Goal: Information Seeking & Learning: Find specific fact

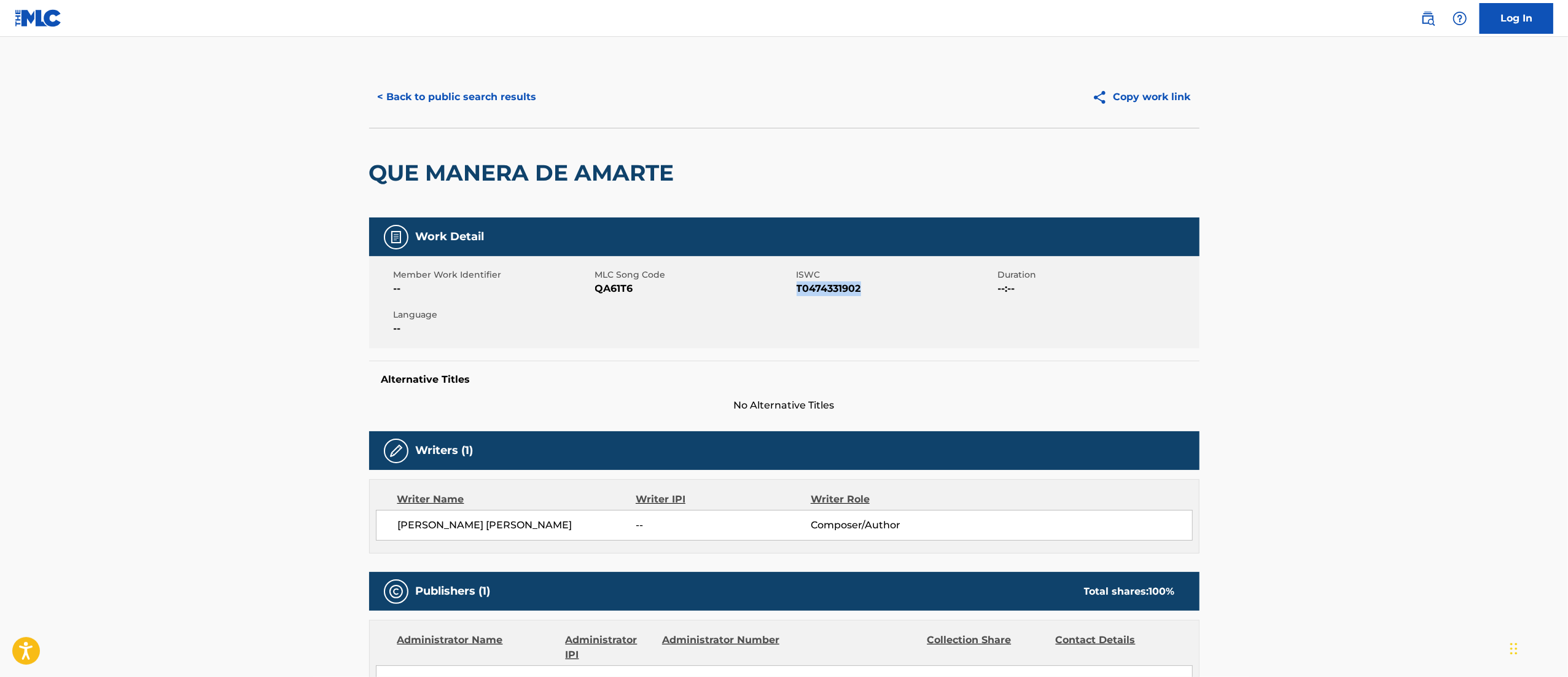
click at [485, 81] on button "< Back to public search results" at bounding box center [457, 96] width 176 height 30
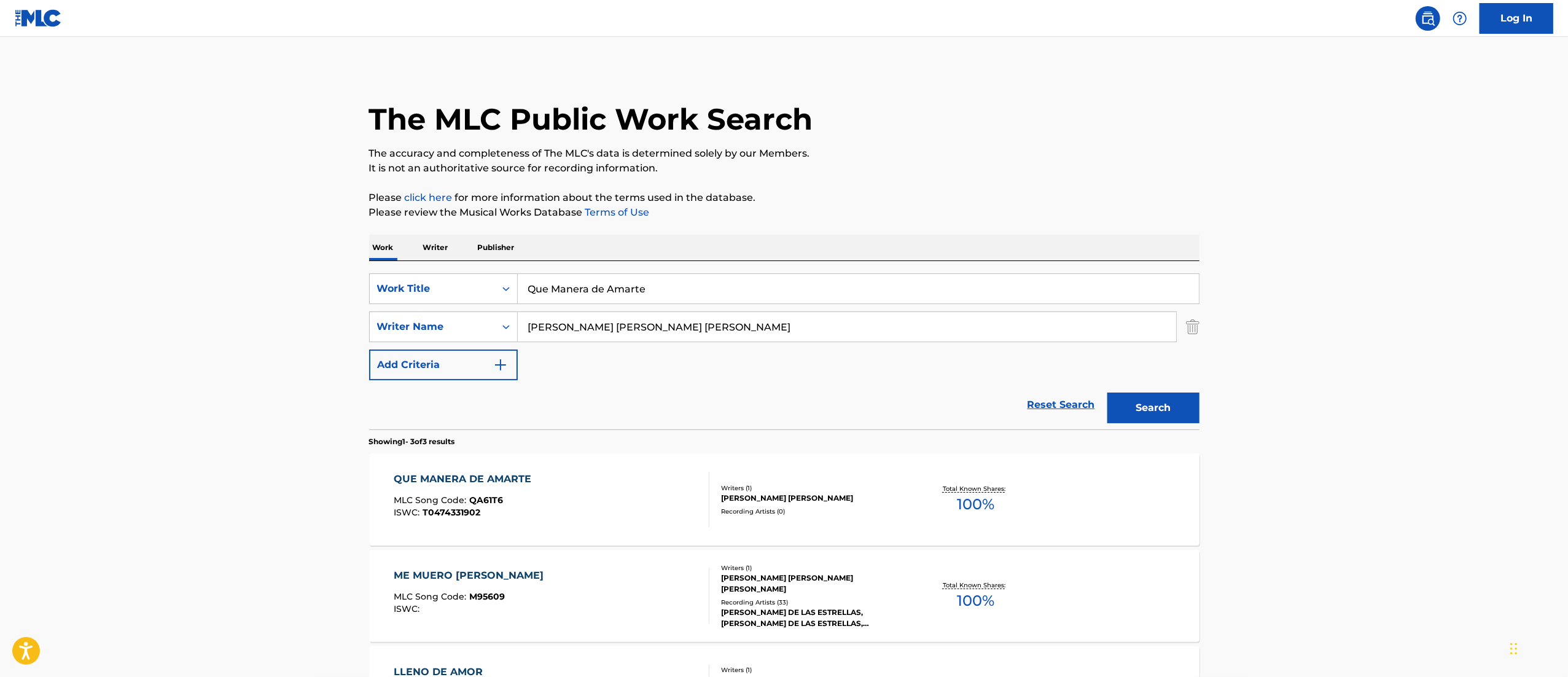
click at [625, 277] on input "Que Manera de Amarte" at bounding box center [858, 289] width 681 height 30
paste input "[PERSON_NAME]"
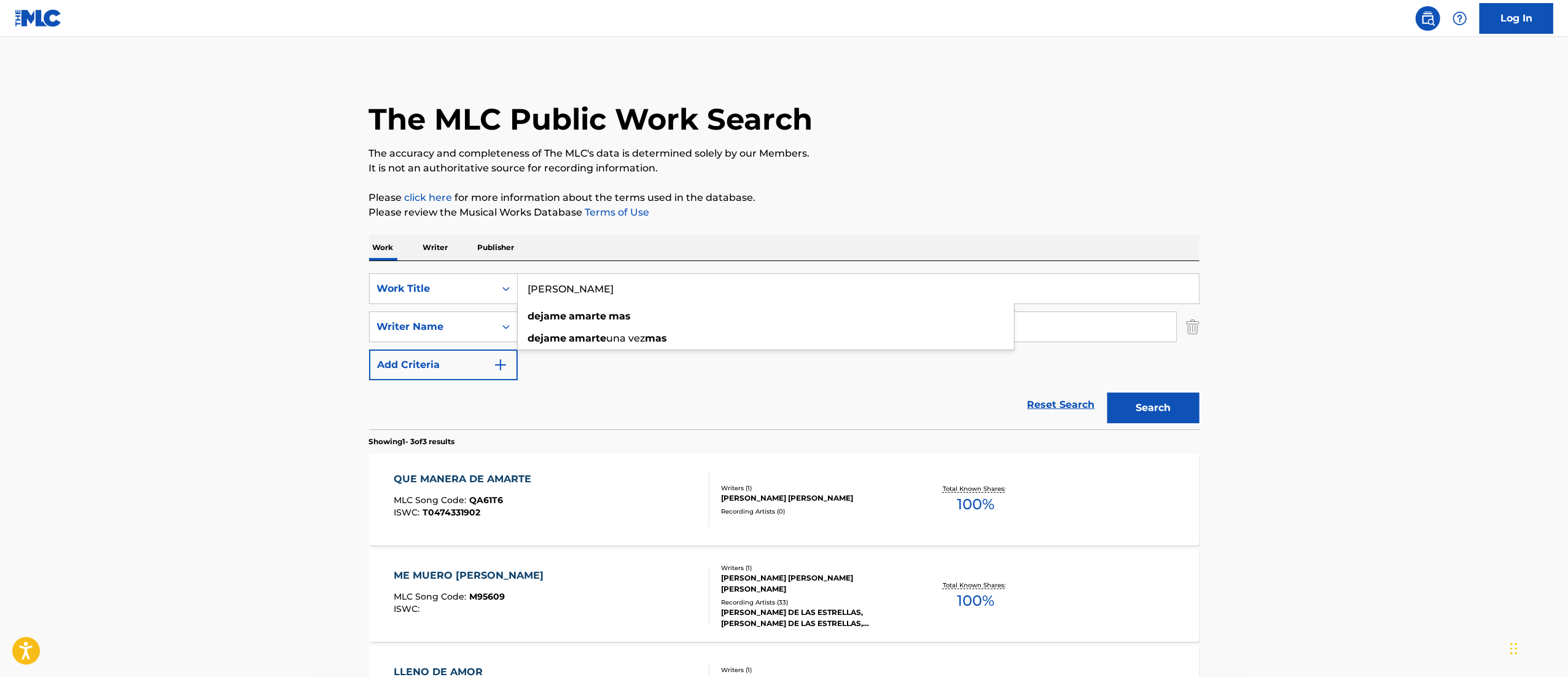
type input "[PERSON_NAME]"
click at [821, 219] on p "Please review the Musical Works Database Terms of Use" at bounding box center [784, 212] width 830 height 15
drag, startPoint x: 707, startPoint y: 326, endPoint x: 293, endPoint y: 369, distance: 416.2
click at [293, 369] on main "The MLC Public Work Search The accuracy and completeness of The MLC's data is d…" at bounding box center [784, 420] width 1568 height 766
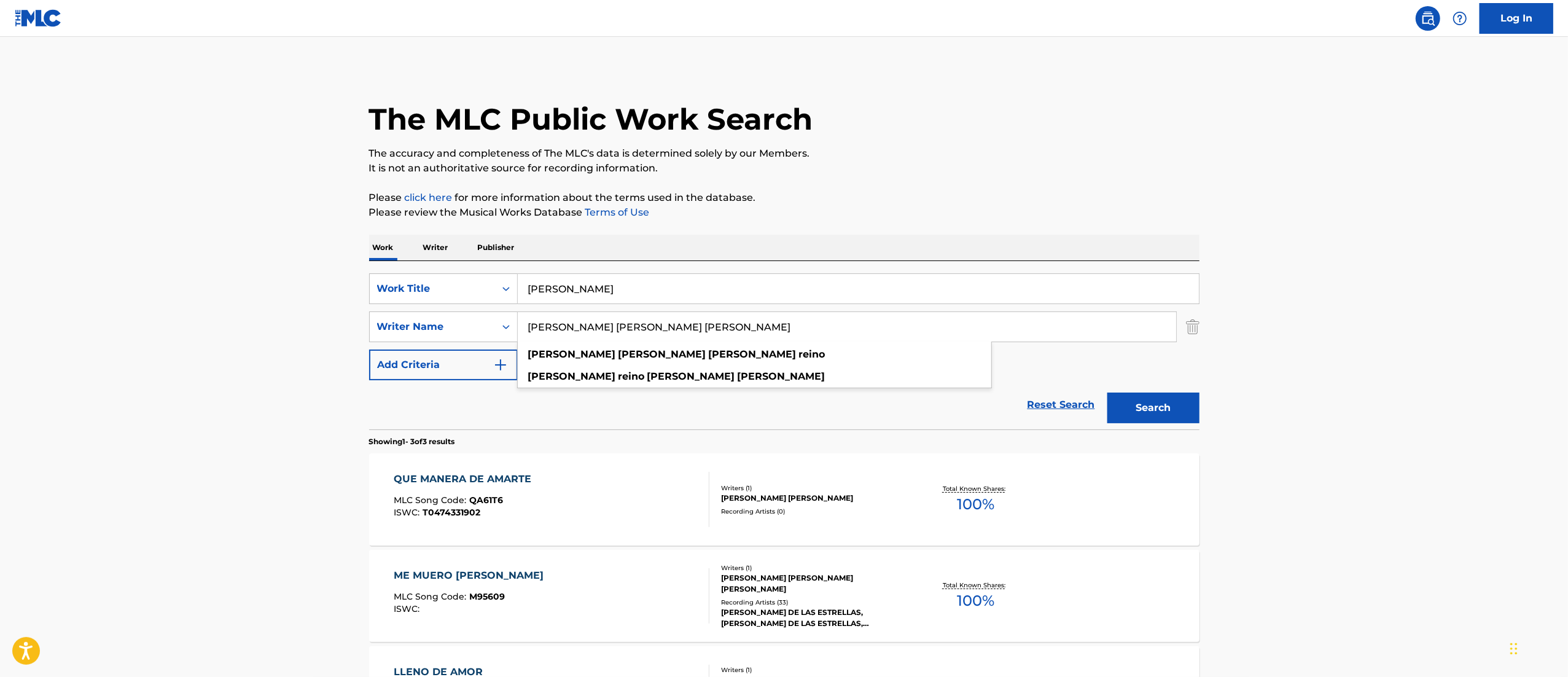
paste input "[PERSON_NAME]"
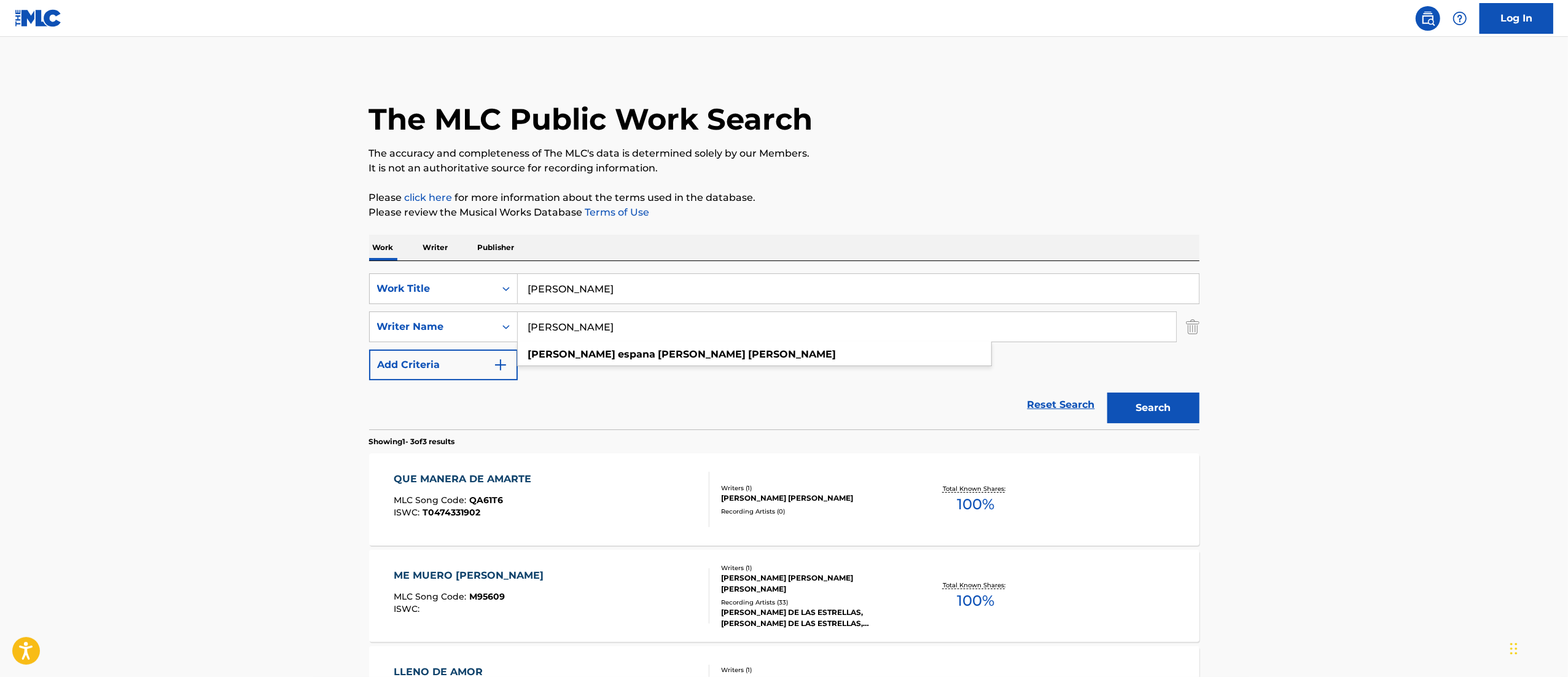
type input "[PERSON_NAME]"
click at [1148, 402] on button "Search" at bounding box center [1154, 407] width 92 height 30
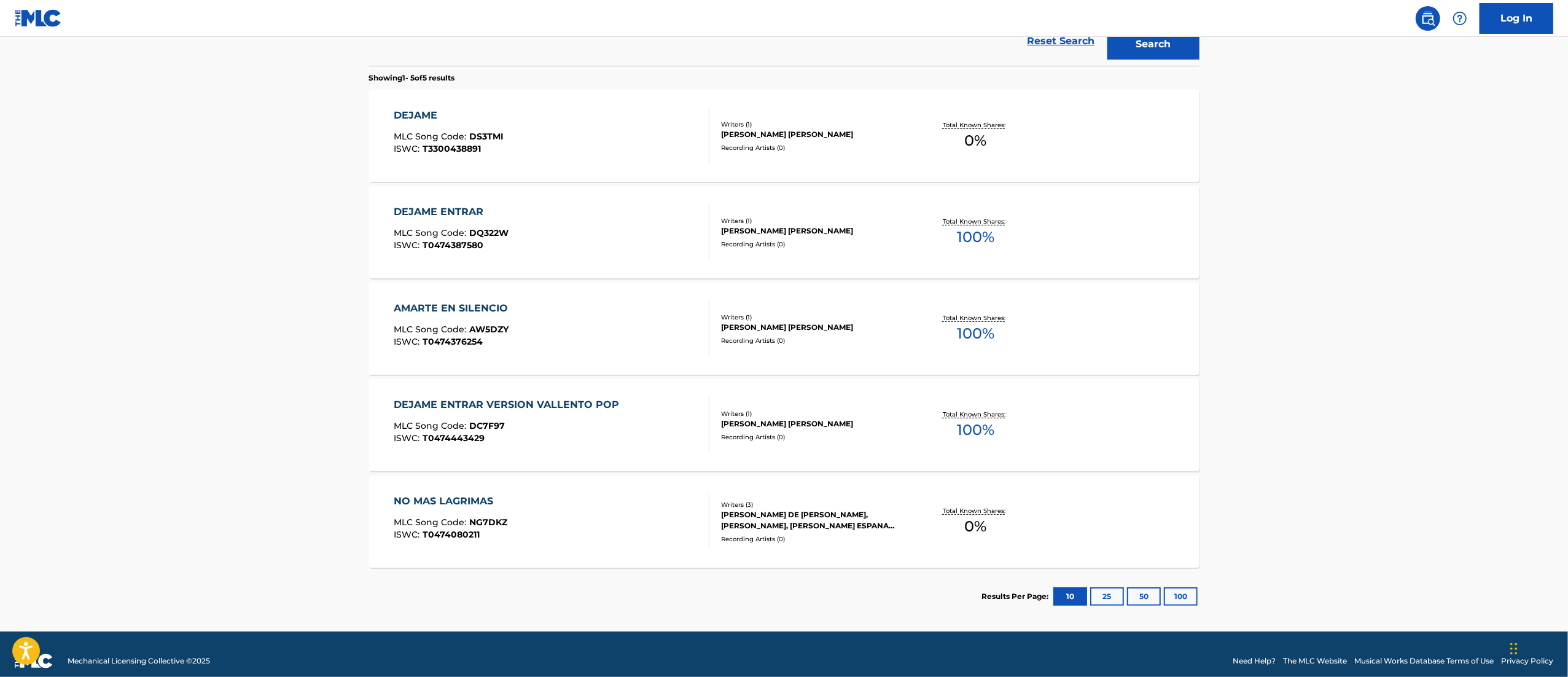
scroll to position [369, 0]
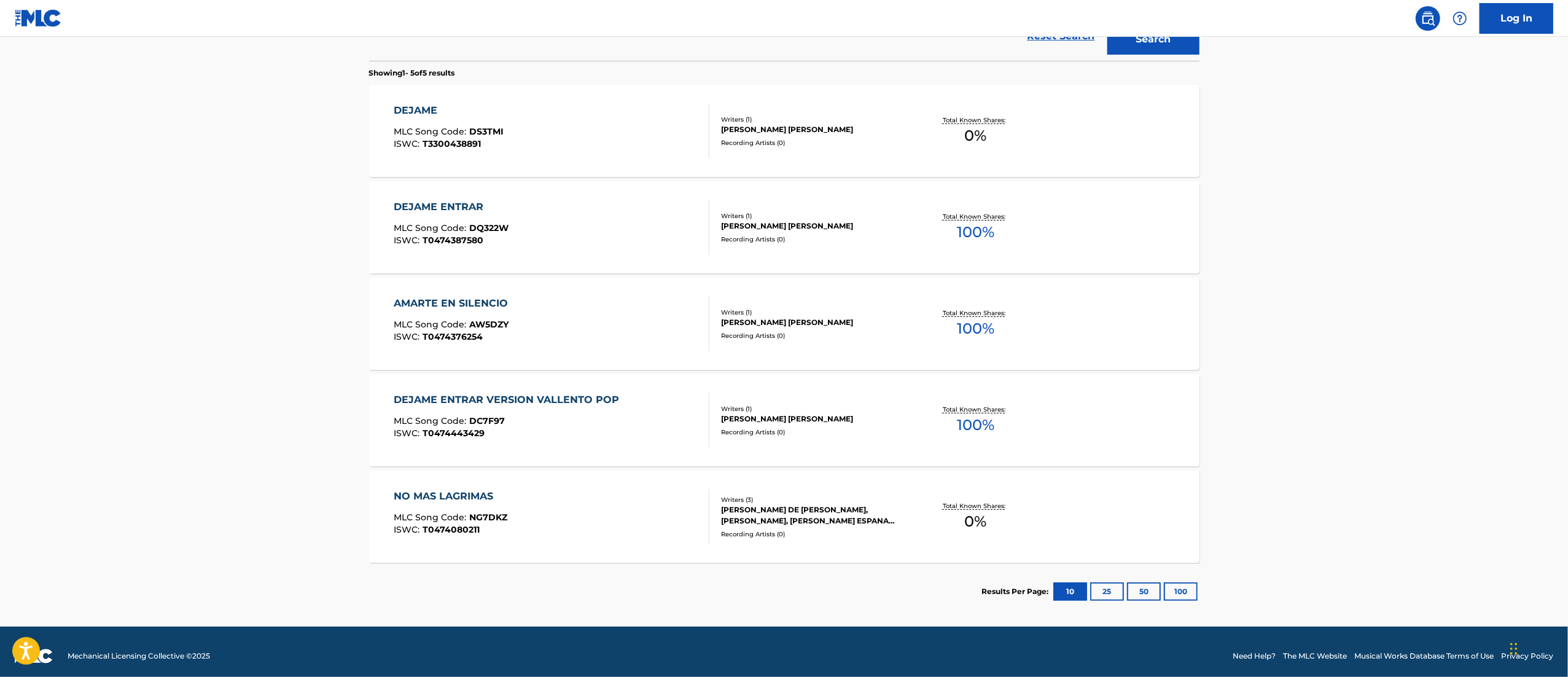
click at [1109, 590] on button "25" at bounding box center [1107, 591] width 34 height 18
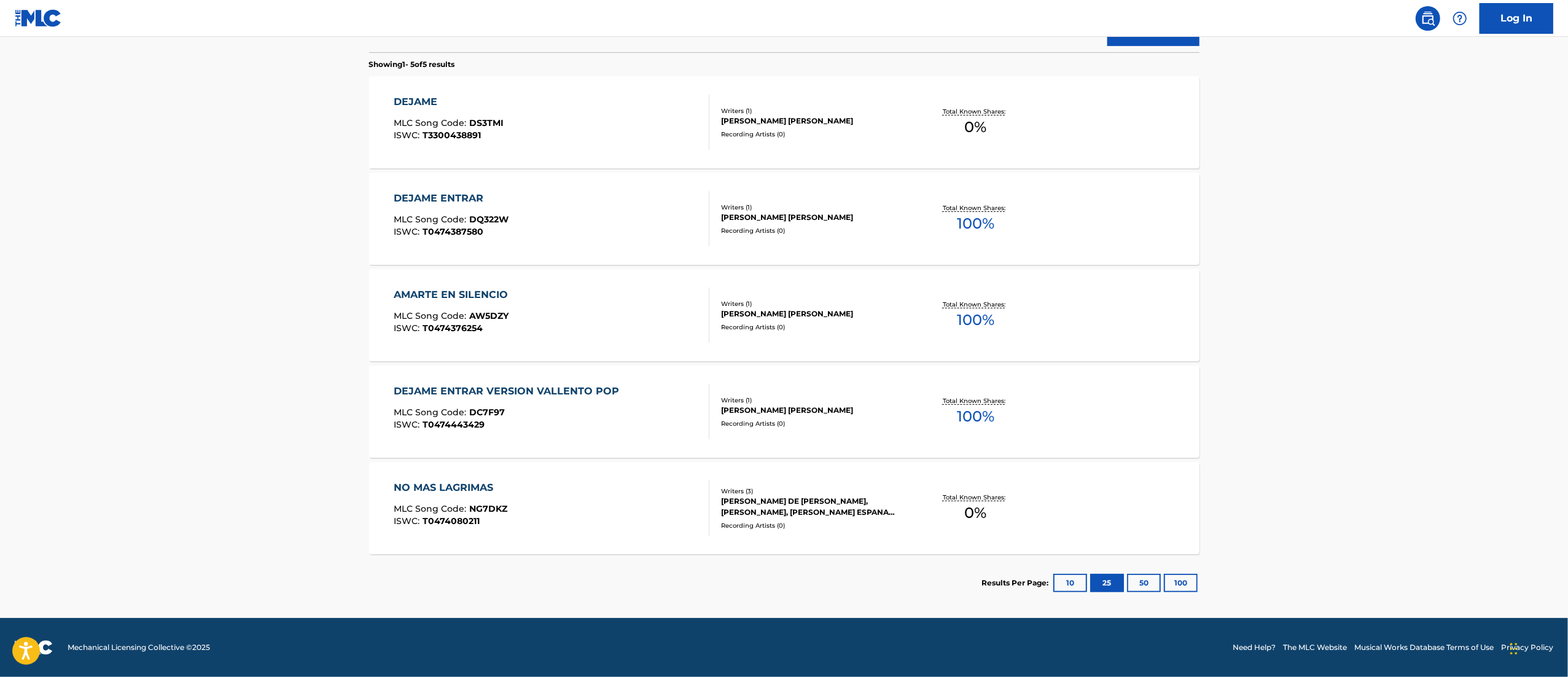
scroll to position [0, 0]
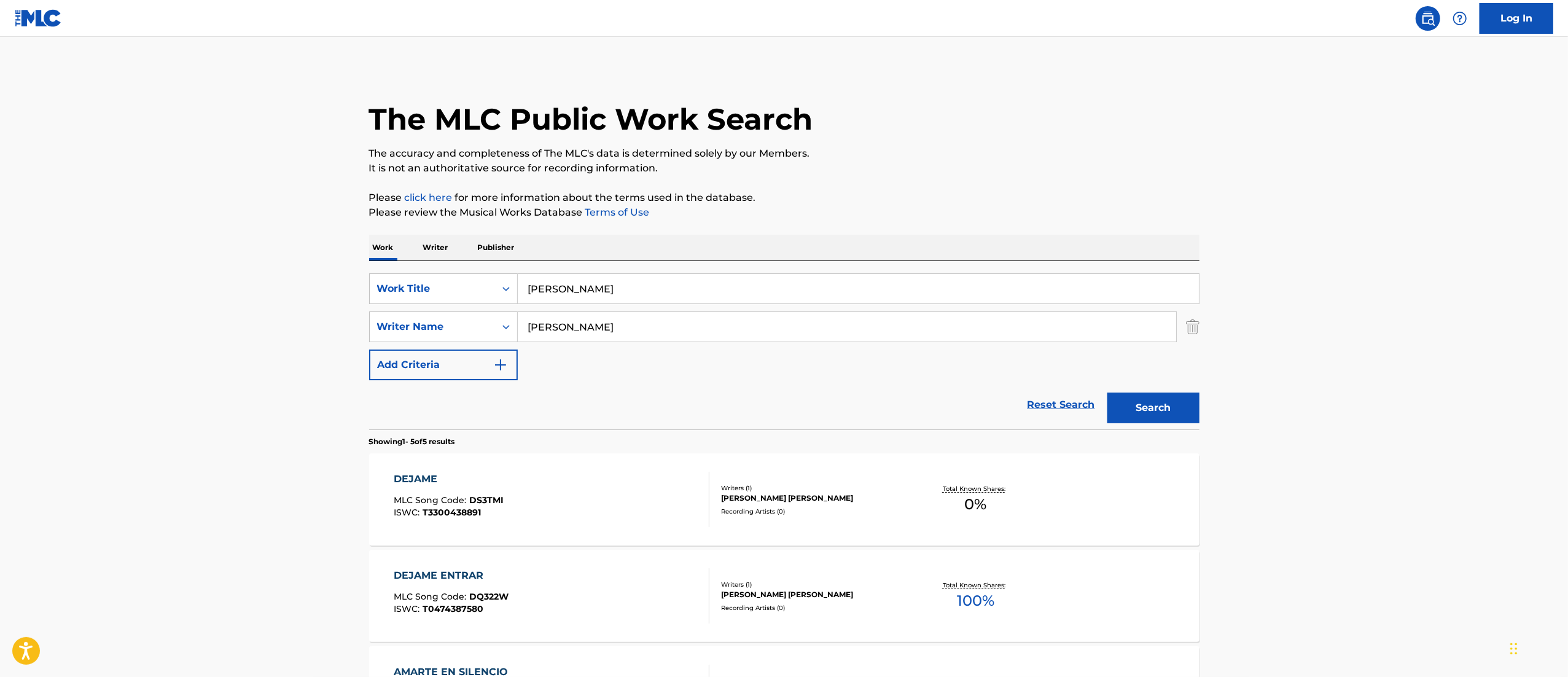
click at [659, 297] on input "[PERSON_NAME]" at bounding box center [858, 289] width 681 height 30
click at [1108, 392] on button "Search" at bounding box center [1154, 407] width 92 height 30
click at [1555, 343] on main "The MLC Public Work Search The accuracy and completeness of The MLC's data is d…" at bounding box center [784, 516] width 1568 height 958
drag, startPoint x: 688, startPoint y: 282, endPoint x: 121, endPoint y: 259, distance: 567.5
click at [121, 259] on main "The MLC Public Work Search The accuracy and completeness of The MLC's data is d…" at bounding box center [784, 516] width 1568 height 958
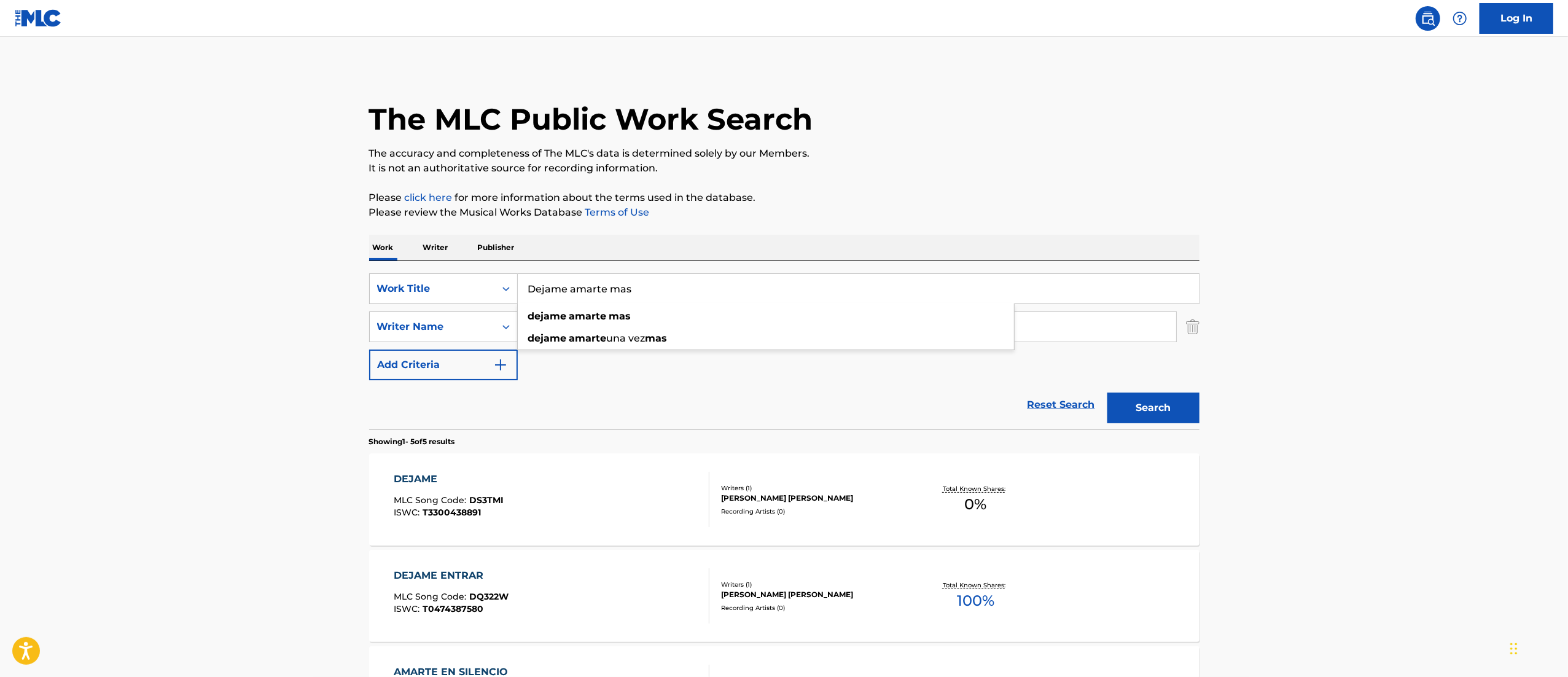
paste input "Quiero Regallarte"
click at [1108, 392] on button "Search" at bounding box center [1154, 407] width 92 height 30
click at [780, 431] on section "Showing 1 - 3 of 3 results" at bounding box center [784, 438] width 830 height 18
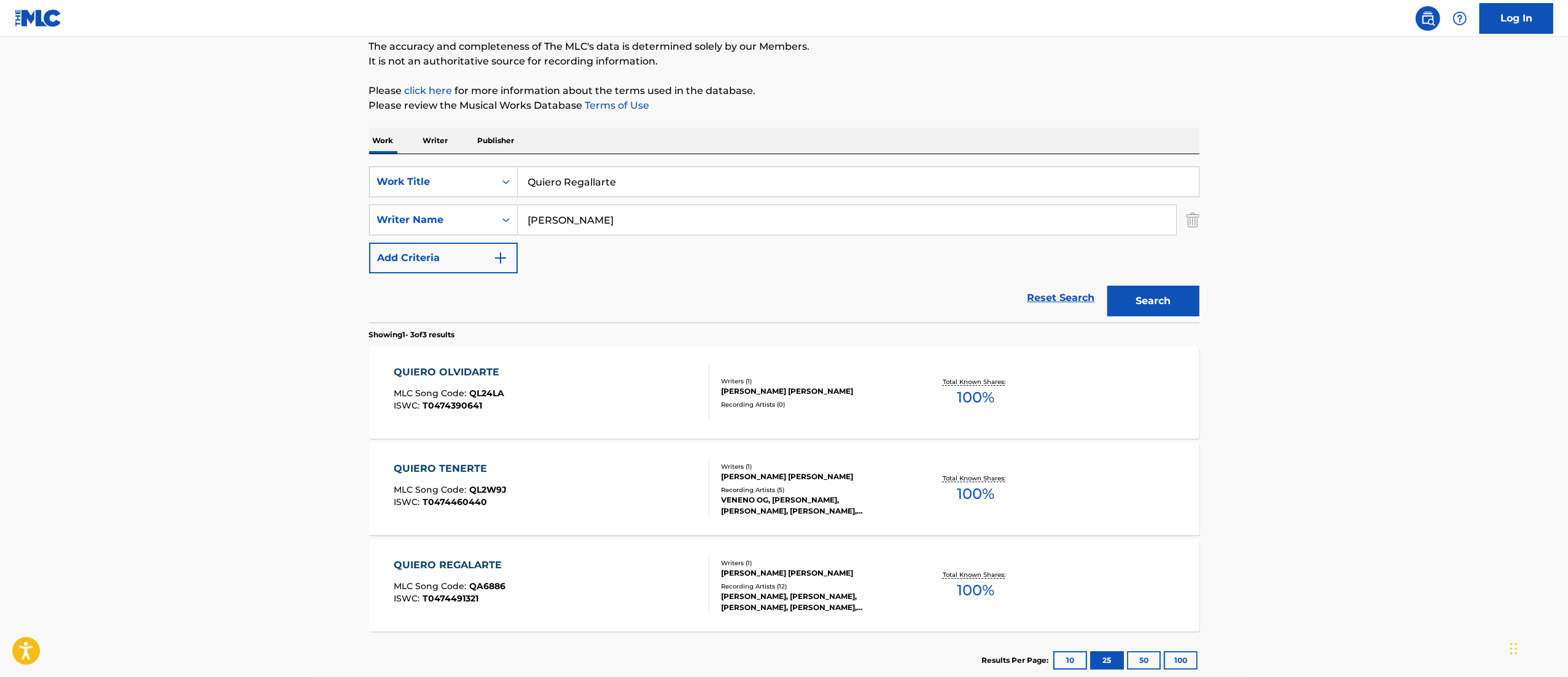
scroll to position [114, 0]
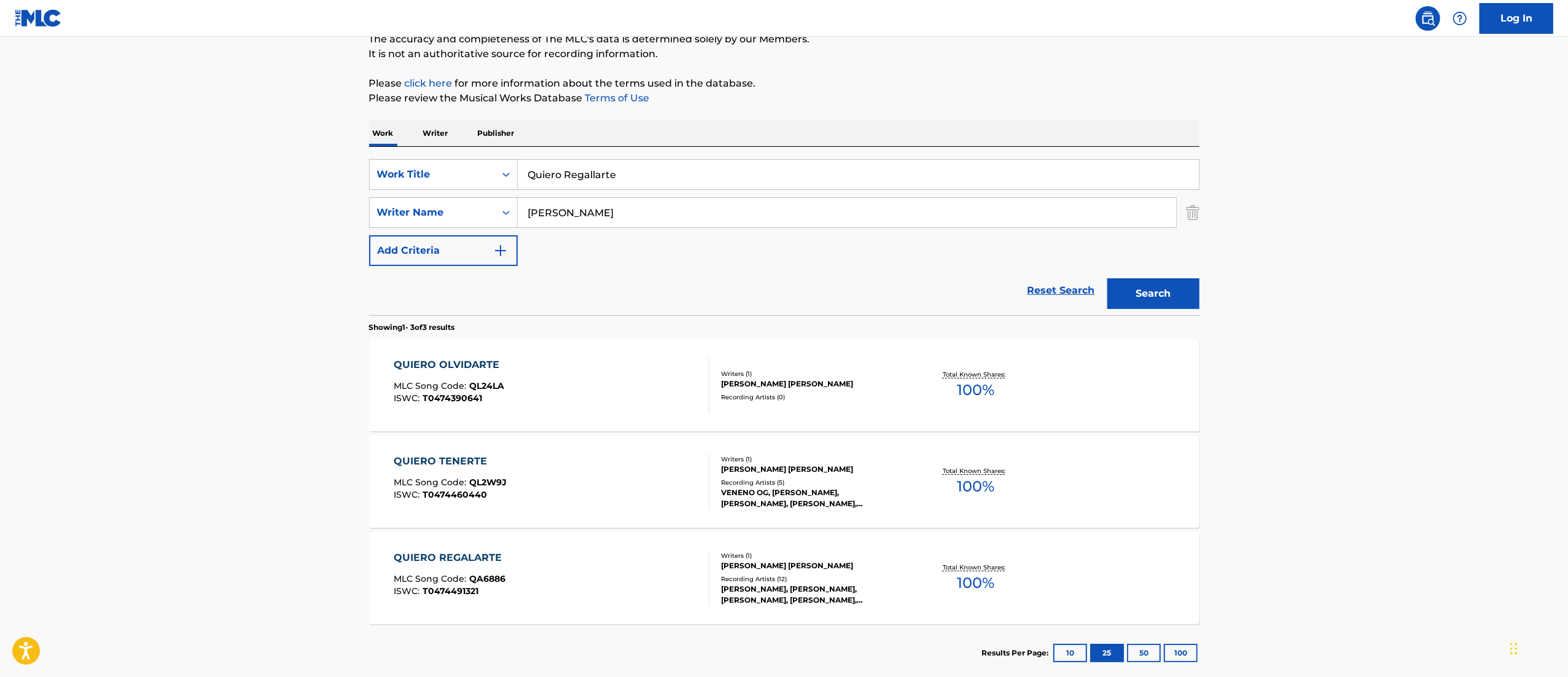
click at [590, 166] on input "Quiero Regallarte" at bounding box center [858, 174] width 681 height 30
paste input "Avanza"
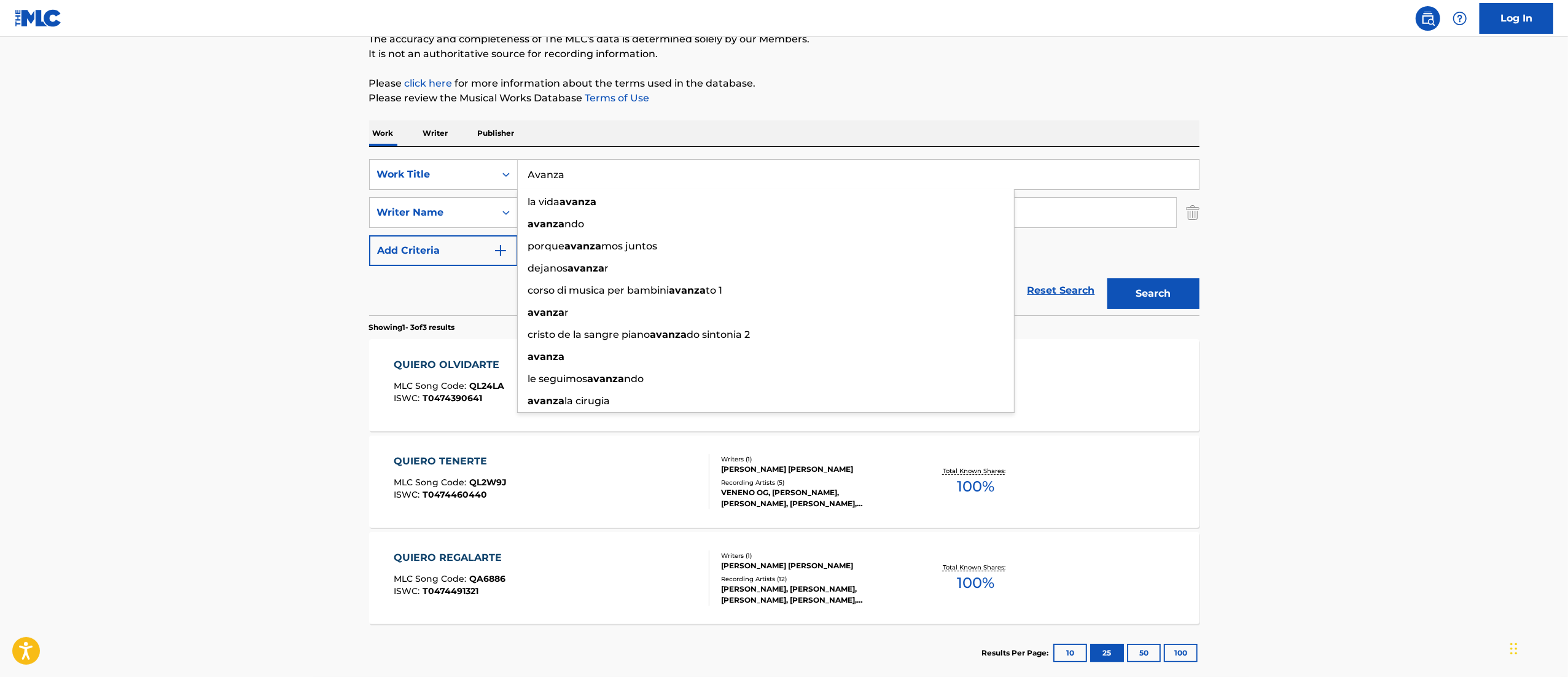
type input "Avanza"
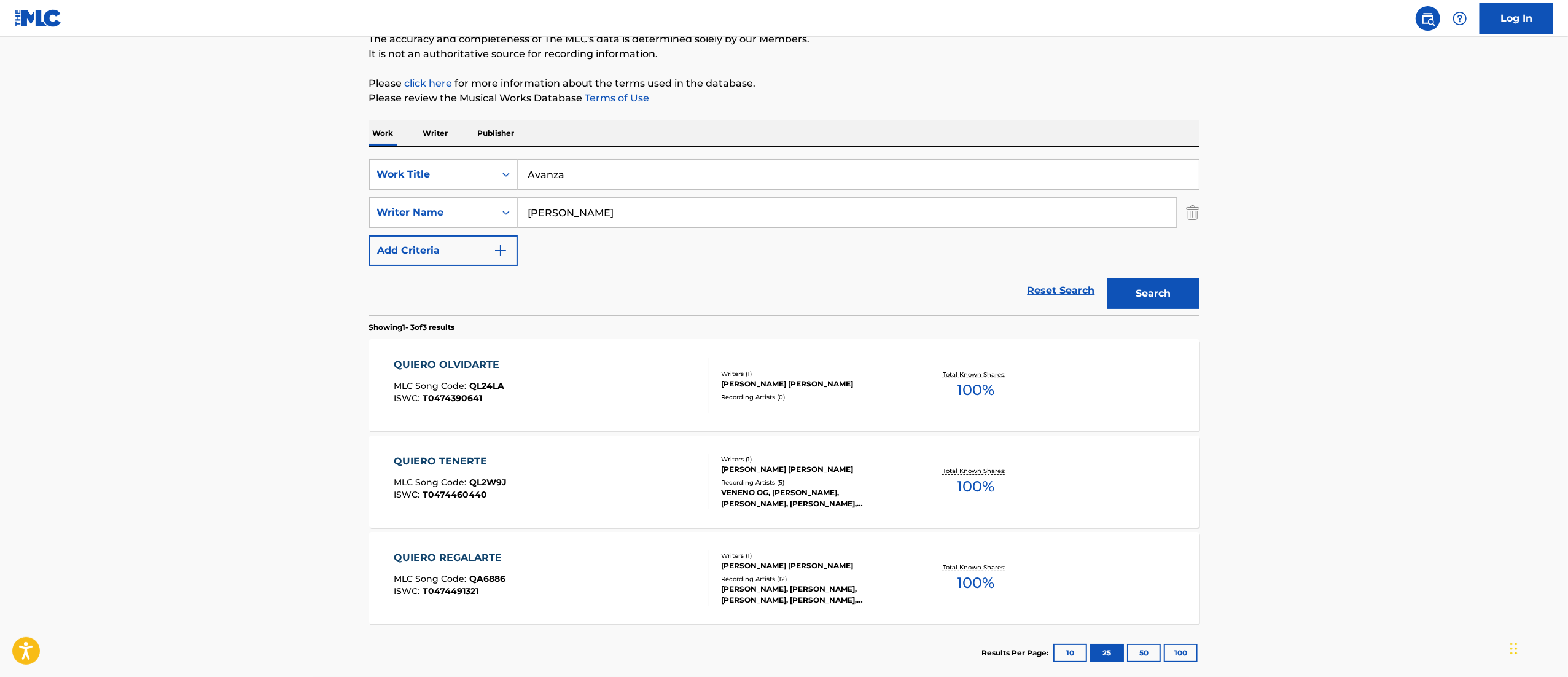
click at [1149, 290] on button "Search" at bounding box center [1154, 293] width 92 height 30
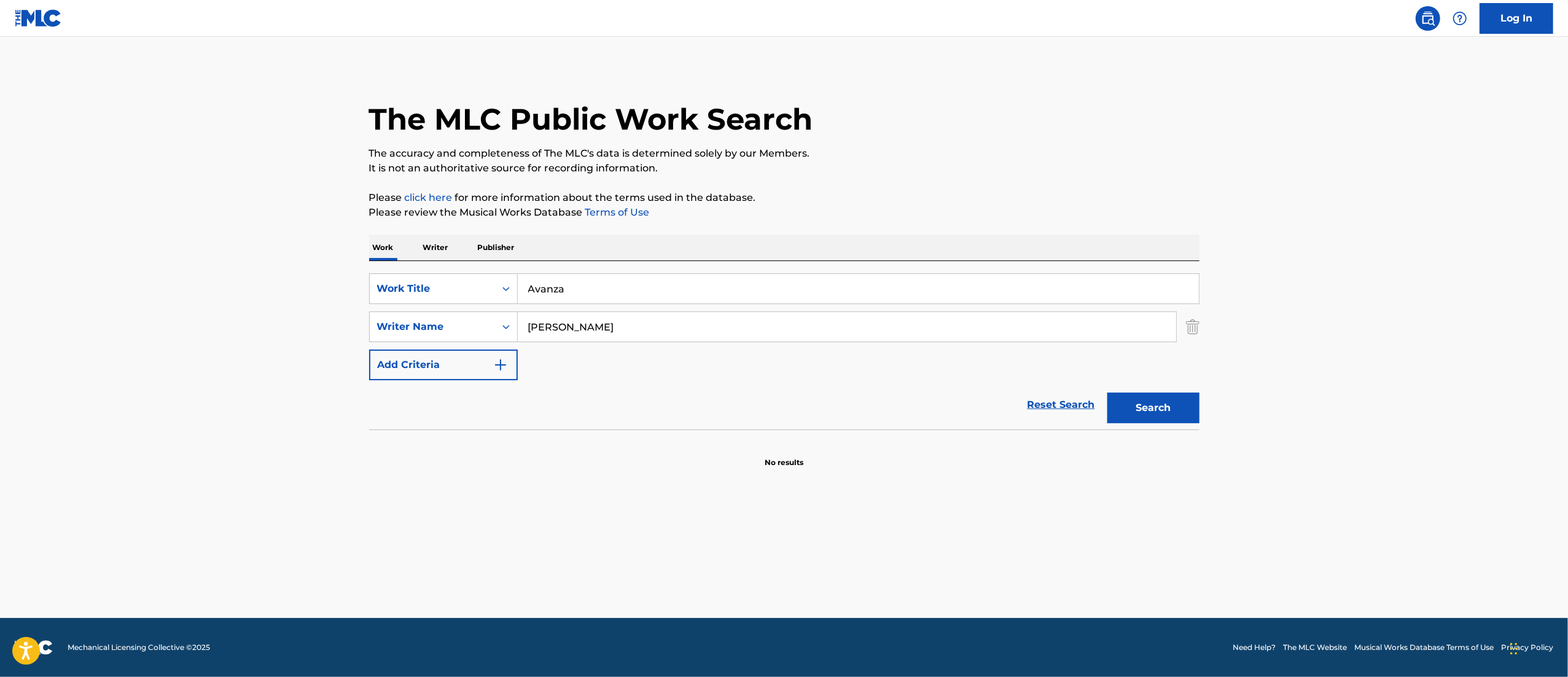
click at [1147, 418] on button "Search" at bounding box center [1154, 407] width 92 height 30
